Goal: Information Seeking & Learning: Learn about a topic

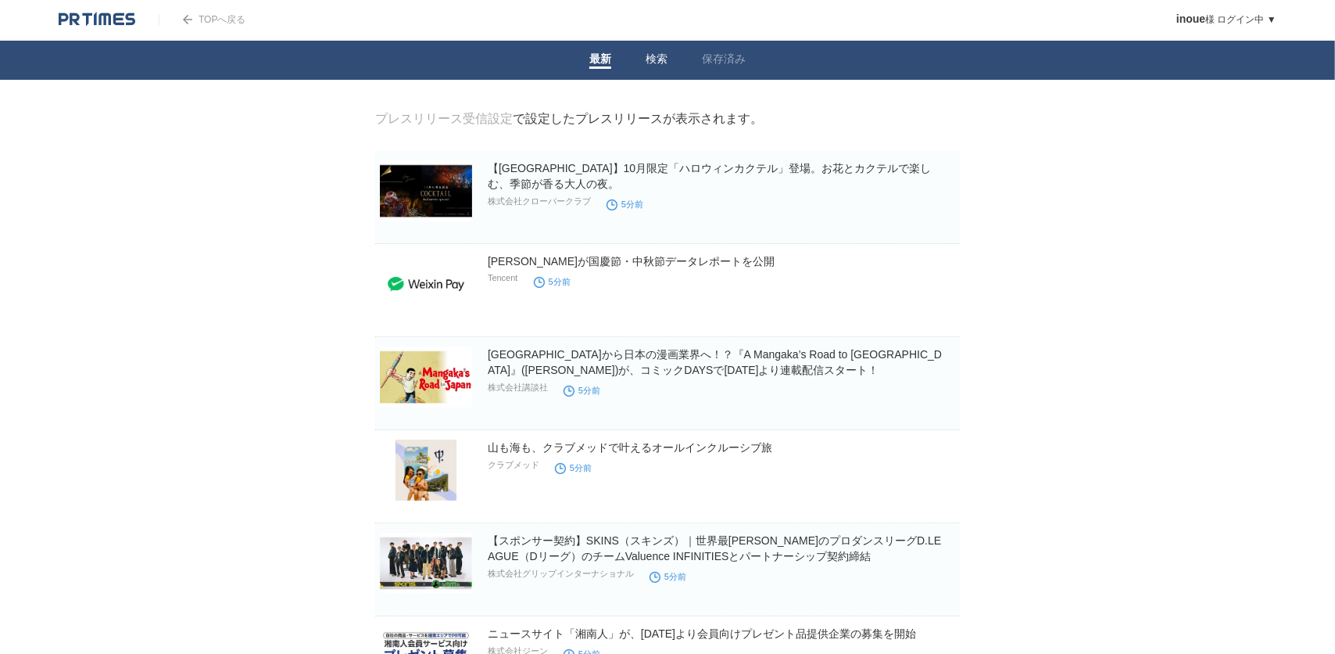
click at [657, 56] on link "検索" at bounding box center [657, 60] width 22 height 16
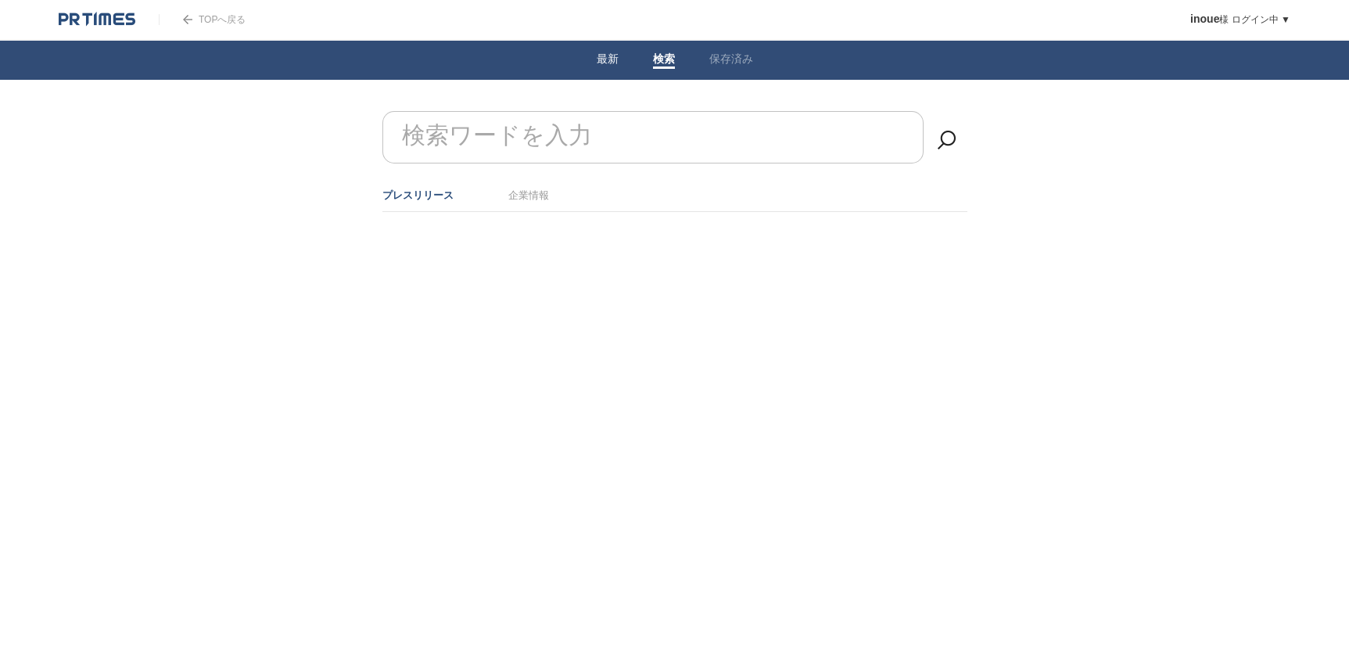
click at [607, 56] on link "最新" at bounding box center [608, 60] width 22 height 16
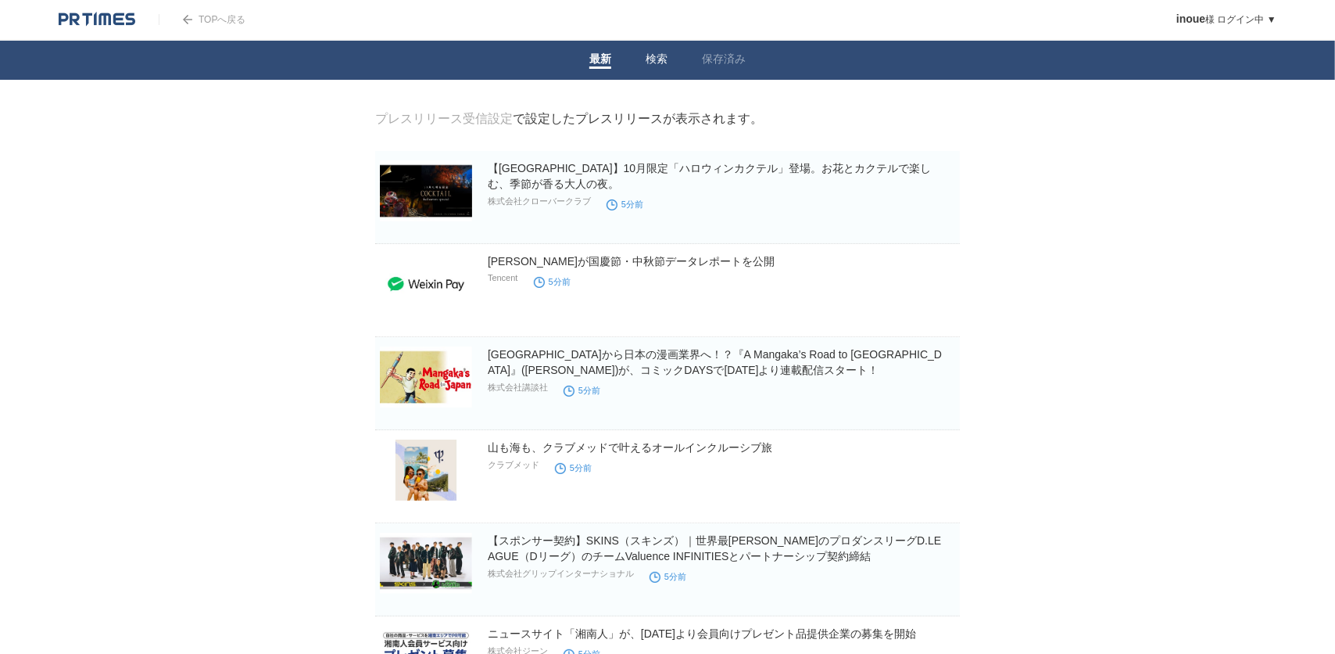
click at [670, 51] on li "検索" at bounding box center [657, 60] width 56 height 39
click at [660, 54] on link "検索" at bounding box center [657, 60] width 22 height 16
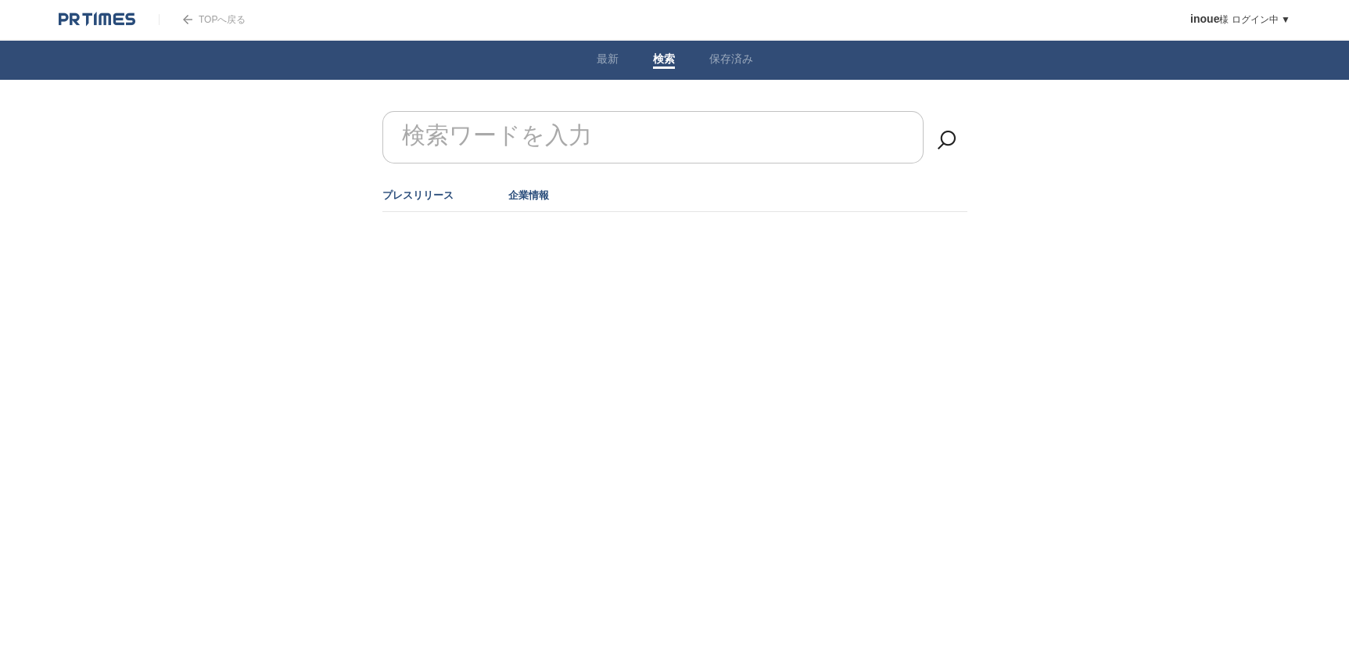
click at [530, 198] on link "企業情報" at bounding box center [528, 195] width 41 height 12
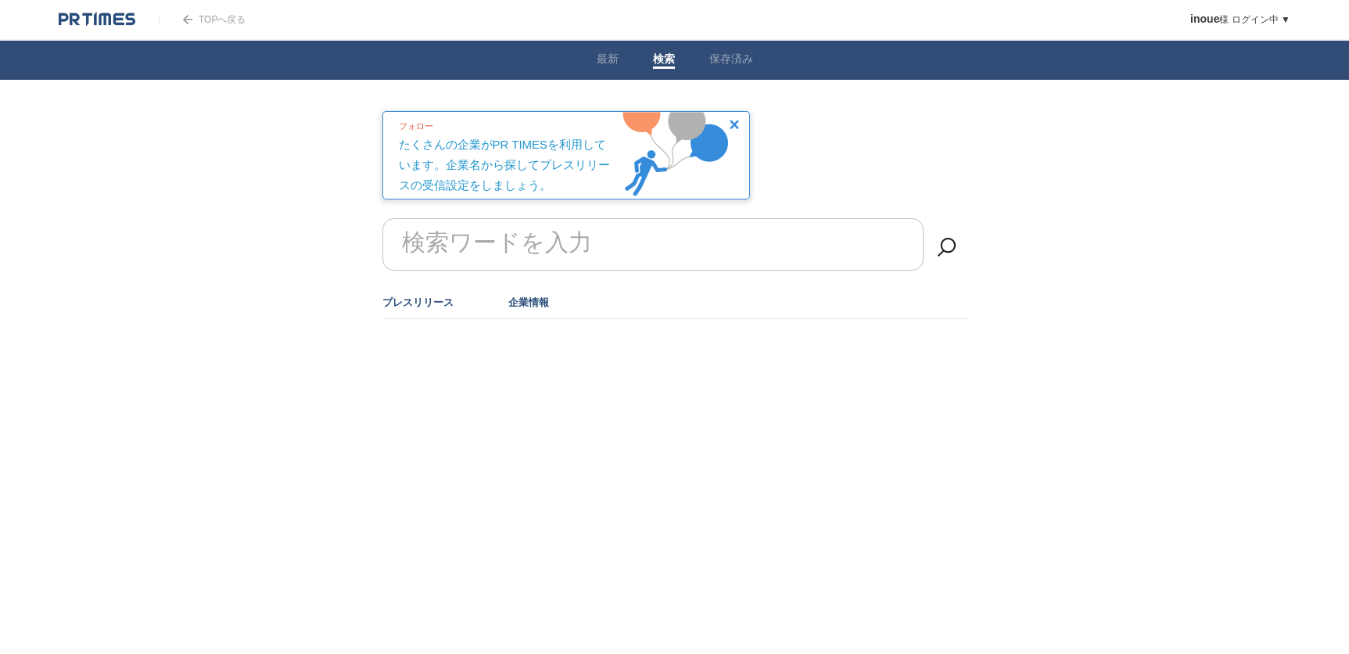
click at [425, 300] on link "プレスリリース" at bounding box center [417, 302] width 71 height 12
click at [607, 56] on link "最新" at bounding box center [608, 60] width 22 height 16
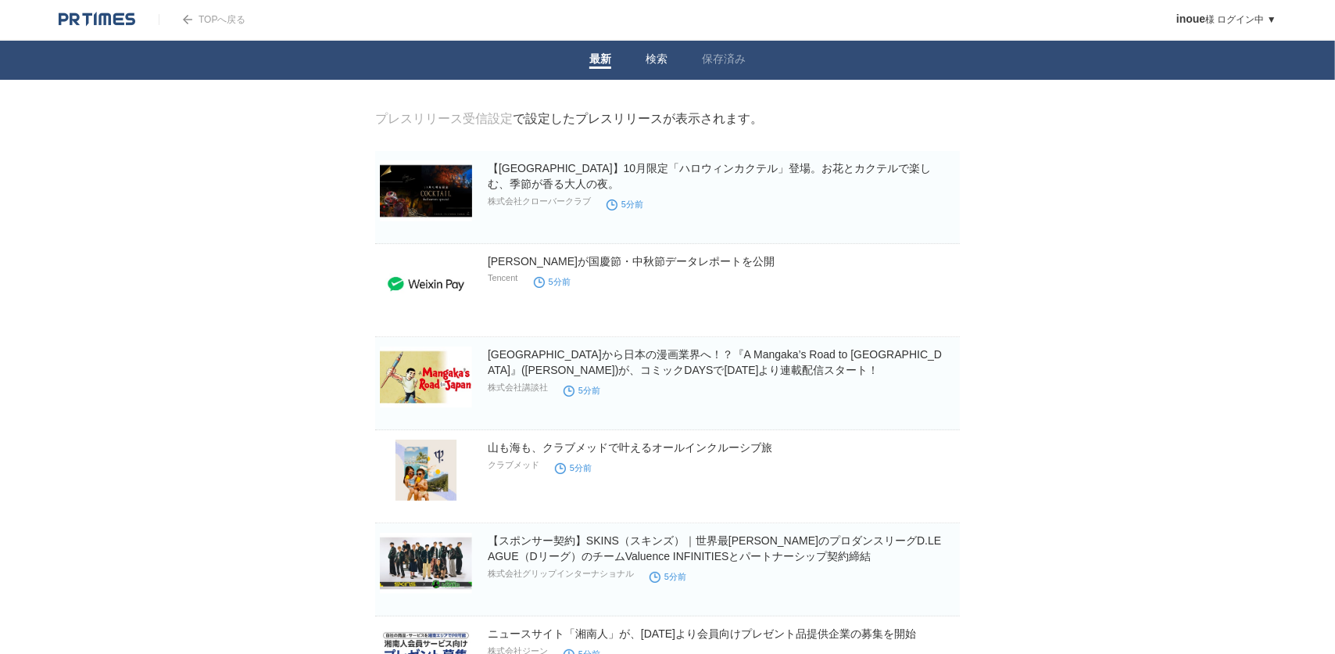
click at [662, 59] on link "検索" at bounding box center [657, 60] width 22 height 16
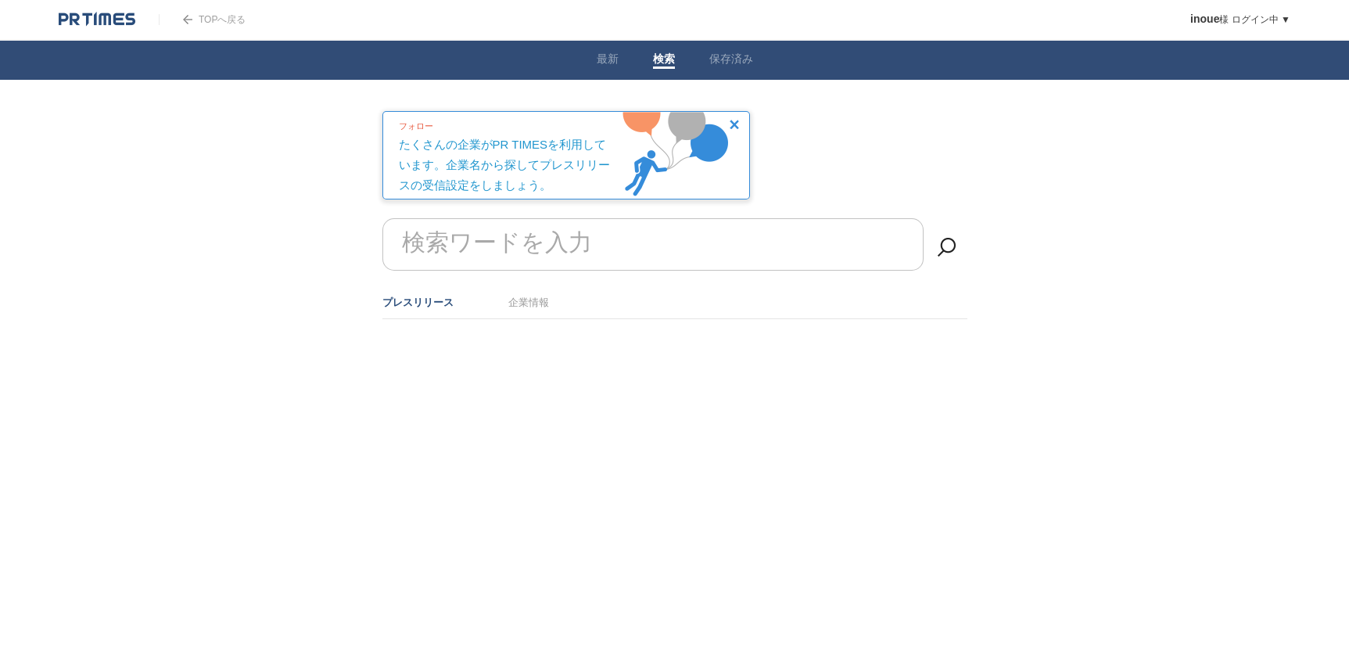
click at [731, 121] on img at bounding box center [733, 124] width 9 height 9
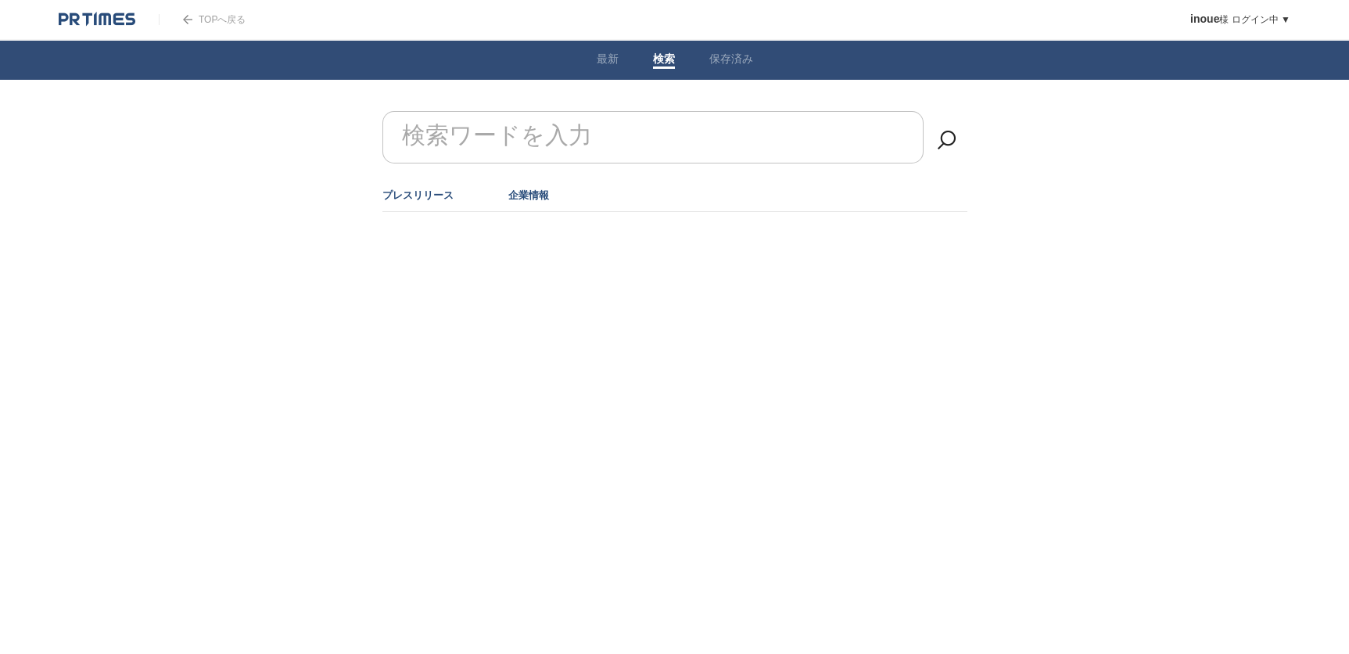
click at [526, 189] on link "企業情報" at bounding box center [528, 195] width 41 height 12
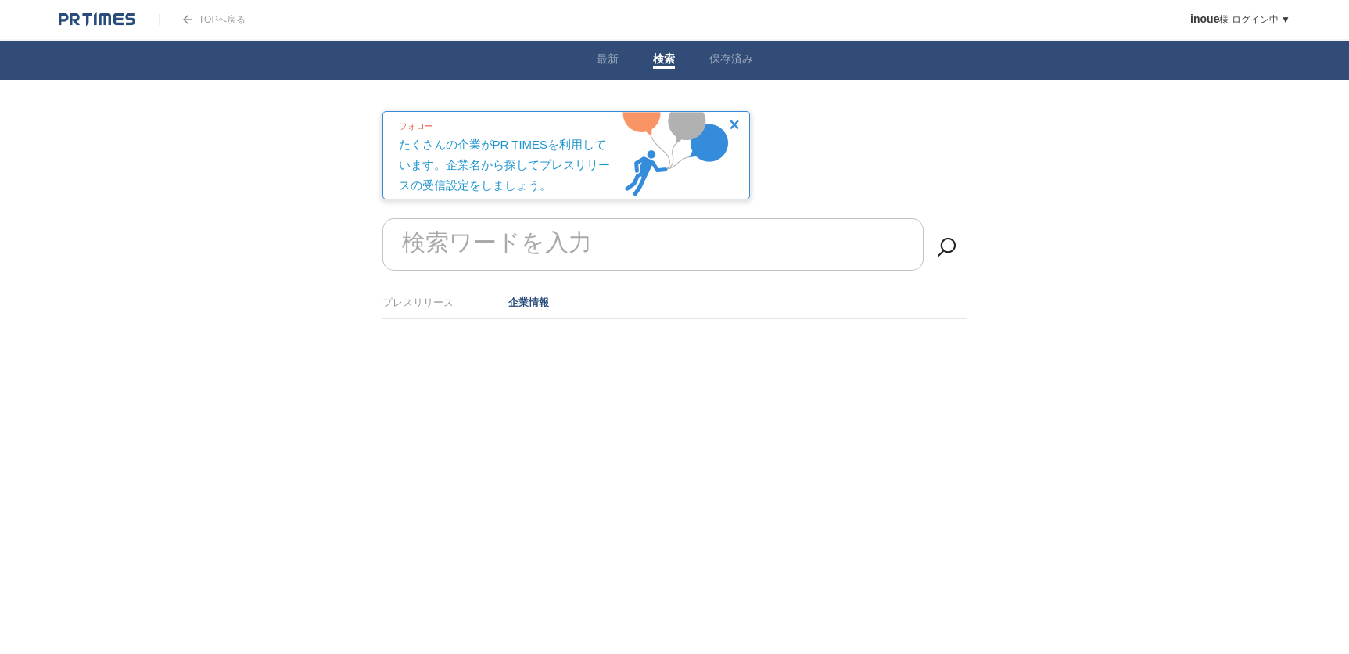
click at [725, 124] on div "フォロー たくさんの企業がPR TIMESを利用しています。企業名から探してプレスリリースの受信設定をしましょう。" at bounding box center [565, 155] width 367 height 88
click at [735, 122] on img at bounding box center [733, 124] width 9 height 9
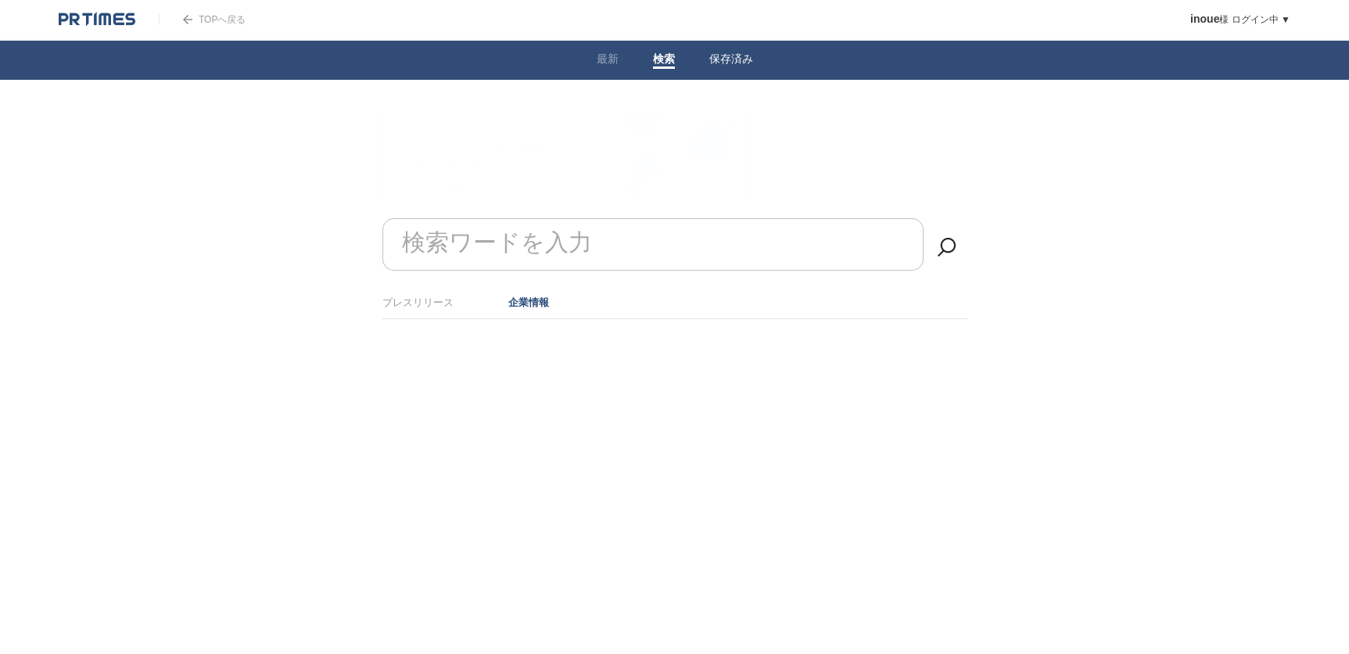
click at [741, 52] on link "保存済み" at bounding box center [731, 60] width 44 height 16
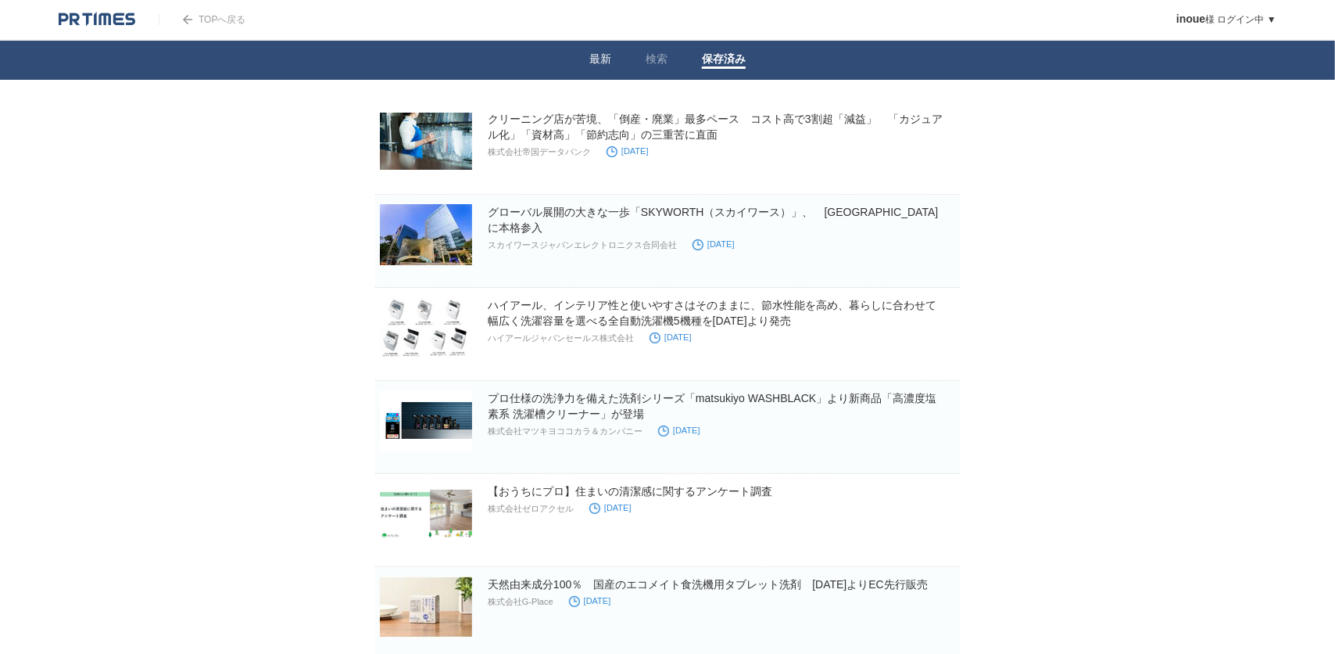
click at [601, 56] on link "最新" at bounding box center [601, 60] width 22 height 16
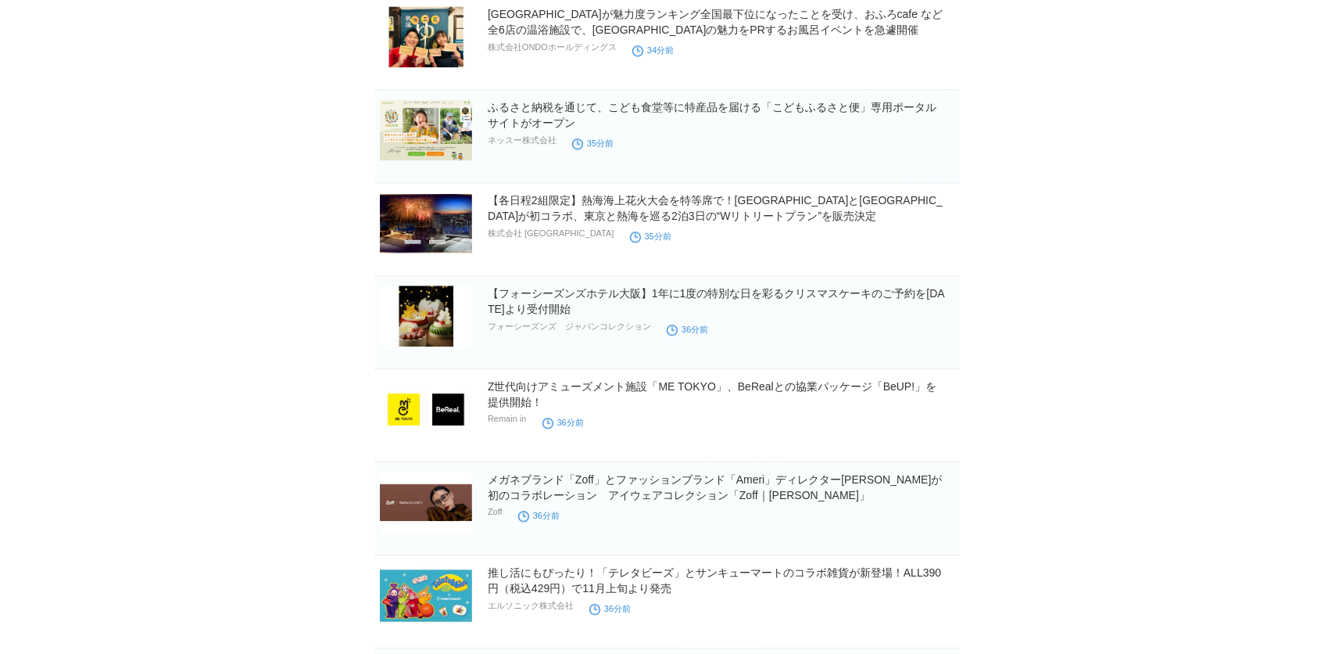
scroll to position [1958, 0]
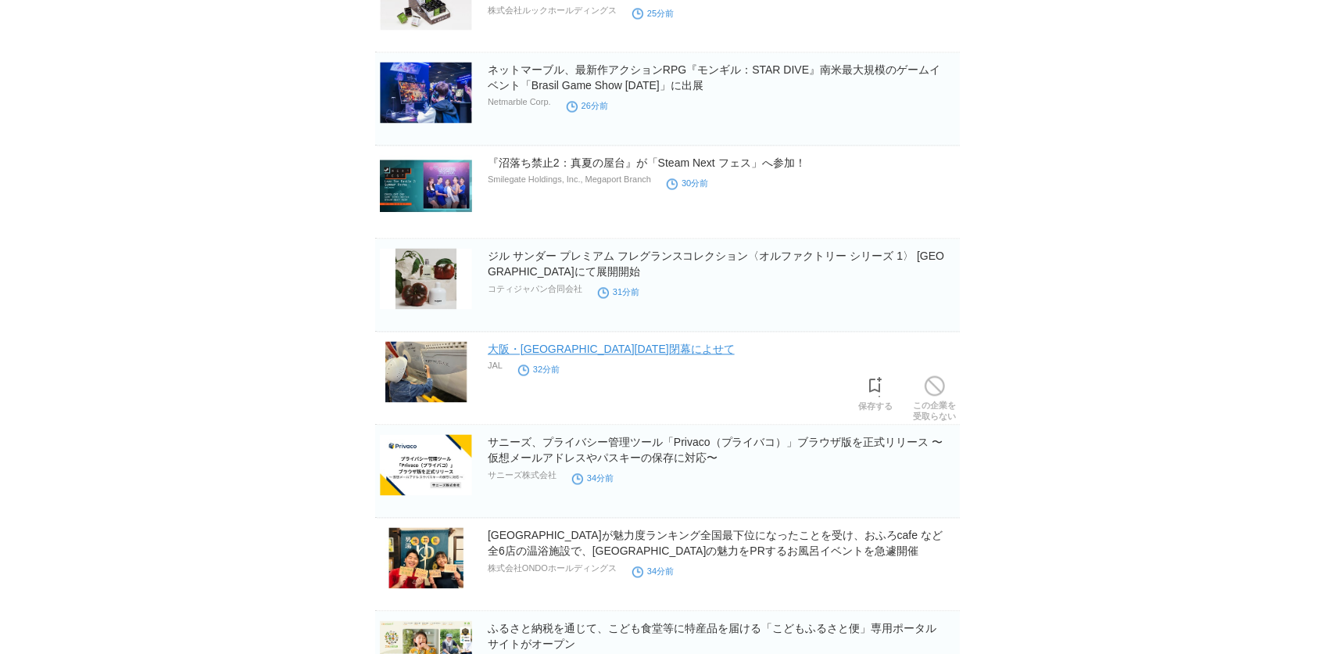
click at [601, 350] on link "大阪・[GEOGRAPHIC_DATA][DATE]閉幕によせて" at bounding box center [611, 349] width 247 height 13
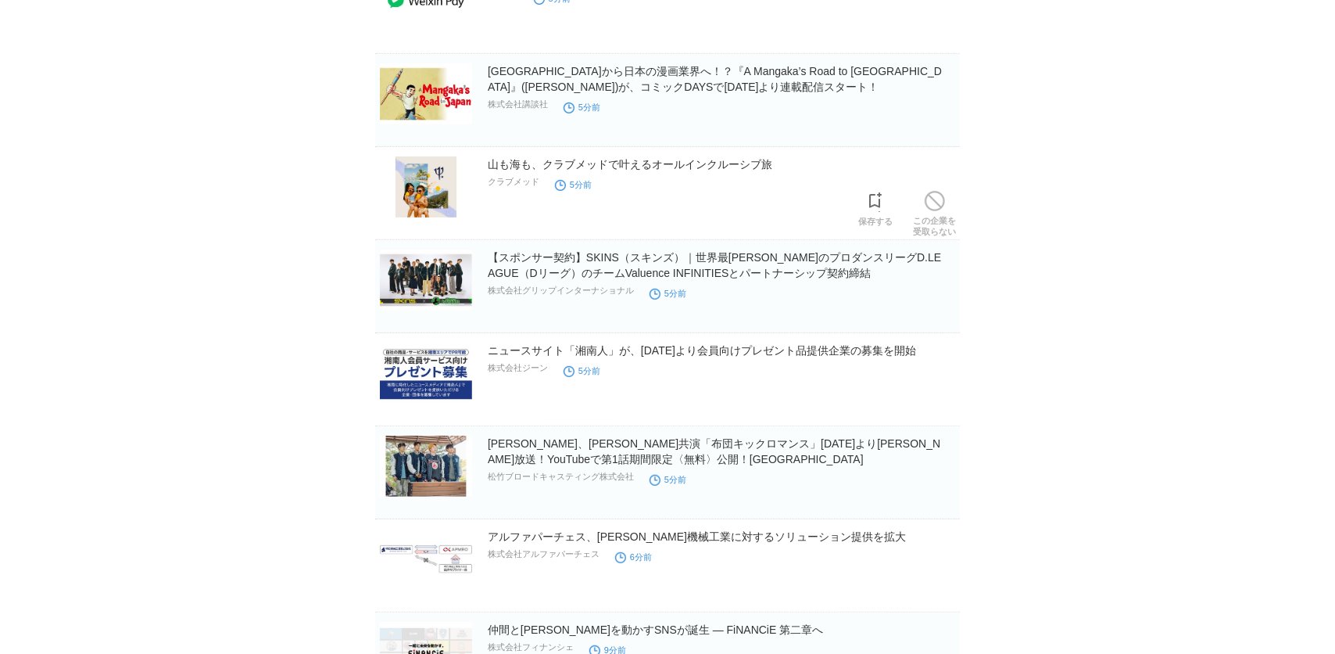
scroll to position [0, 0]
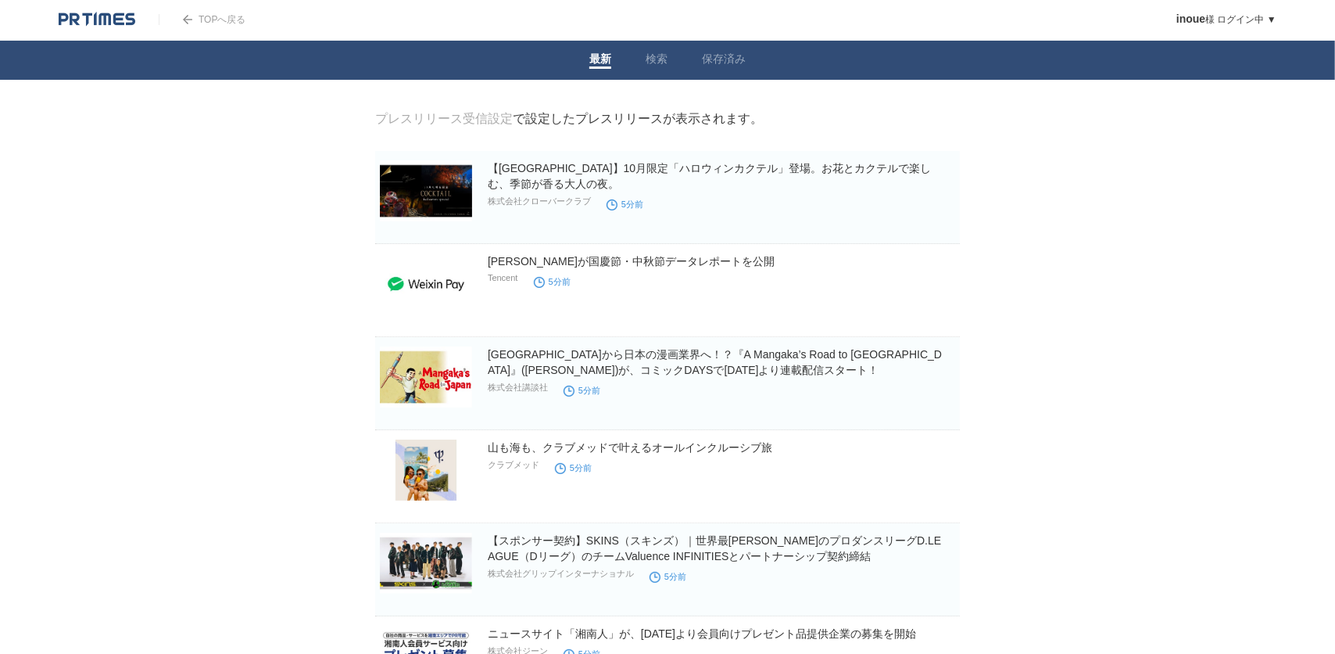
click at [114, 13] on img at bounding box center [97, 20] width 77 height 16
